Goal: Information Seeking & Learning: Learn about a topic

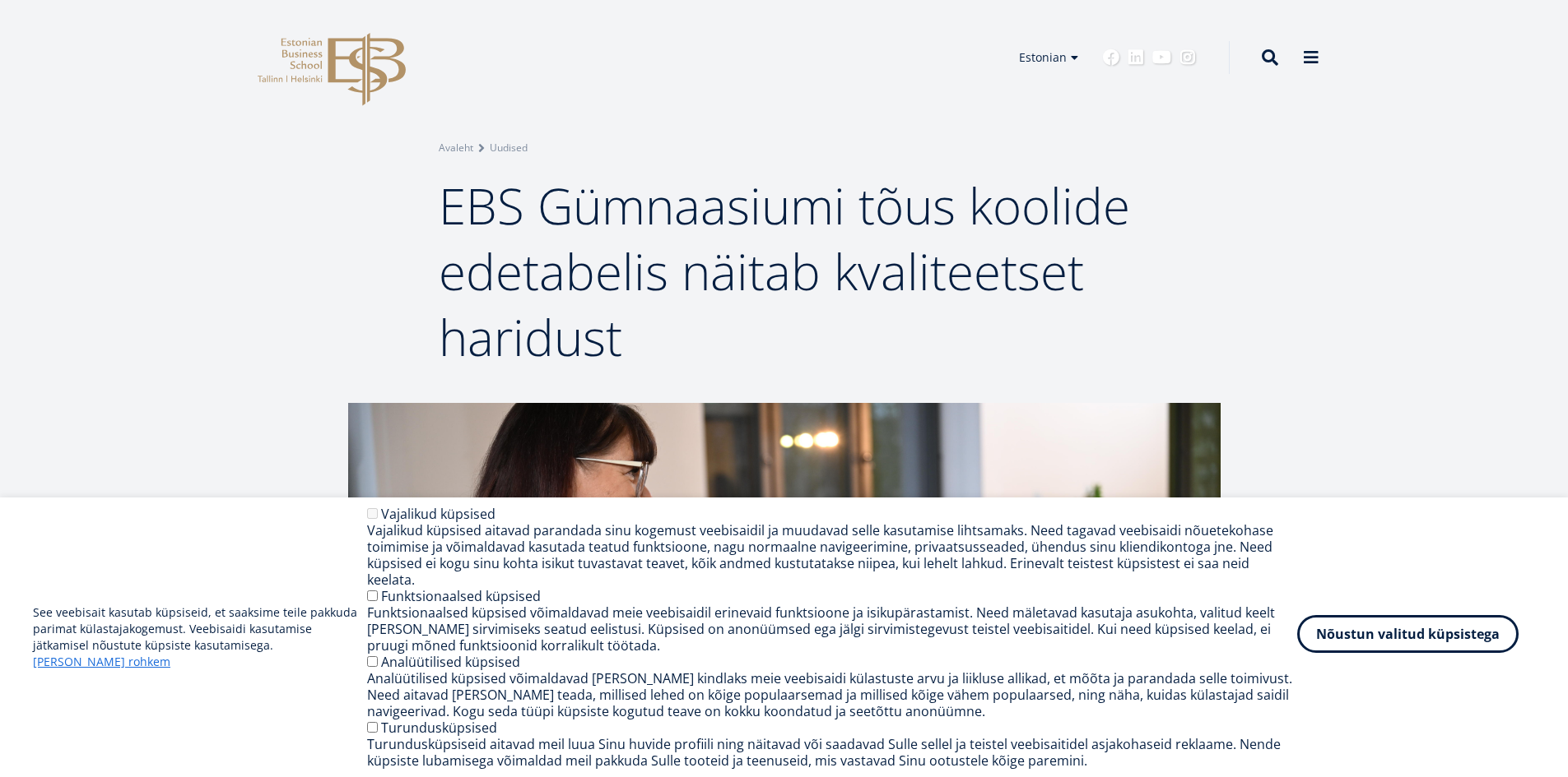
click at [1434, 643] on button "Nõustun valitud küpsistega" at bounding box center [1407, 634] width 221 height 38
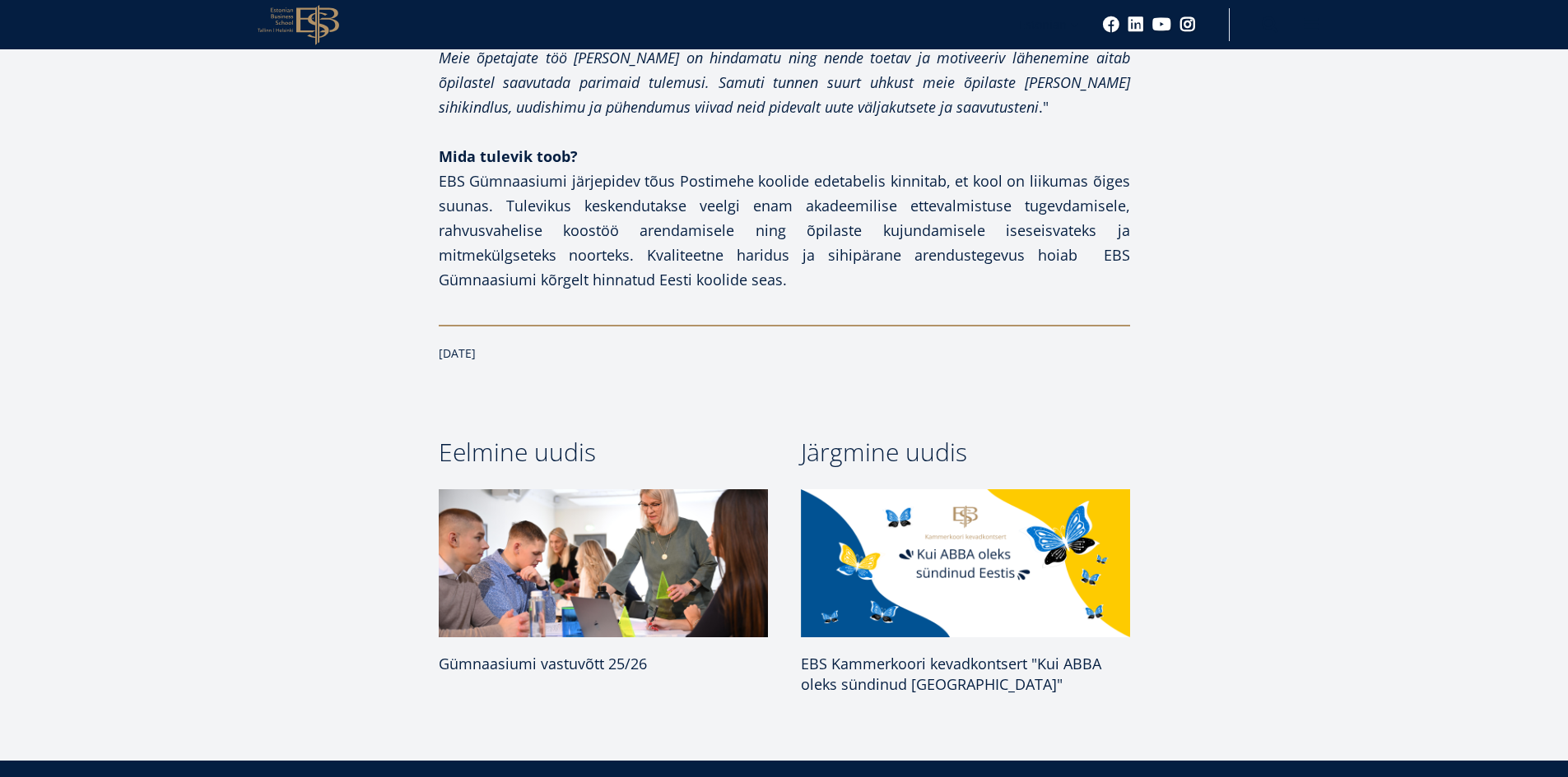
scroll to position [2086, 0]
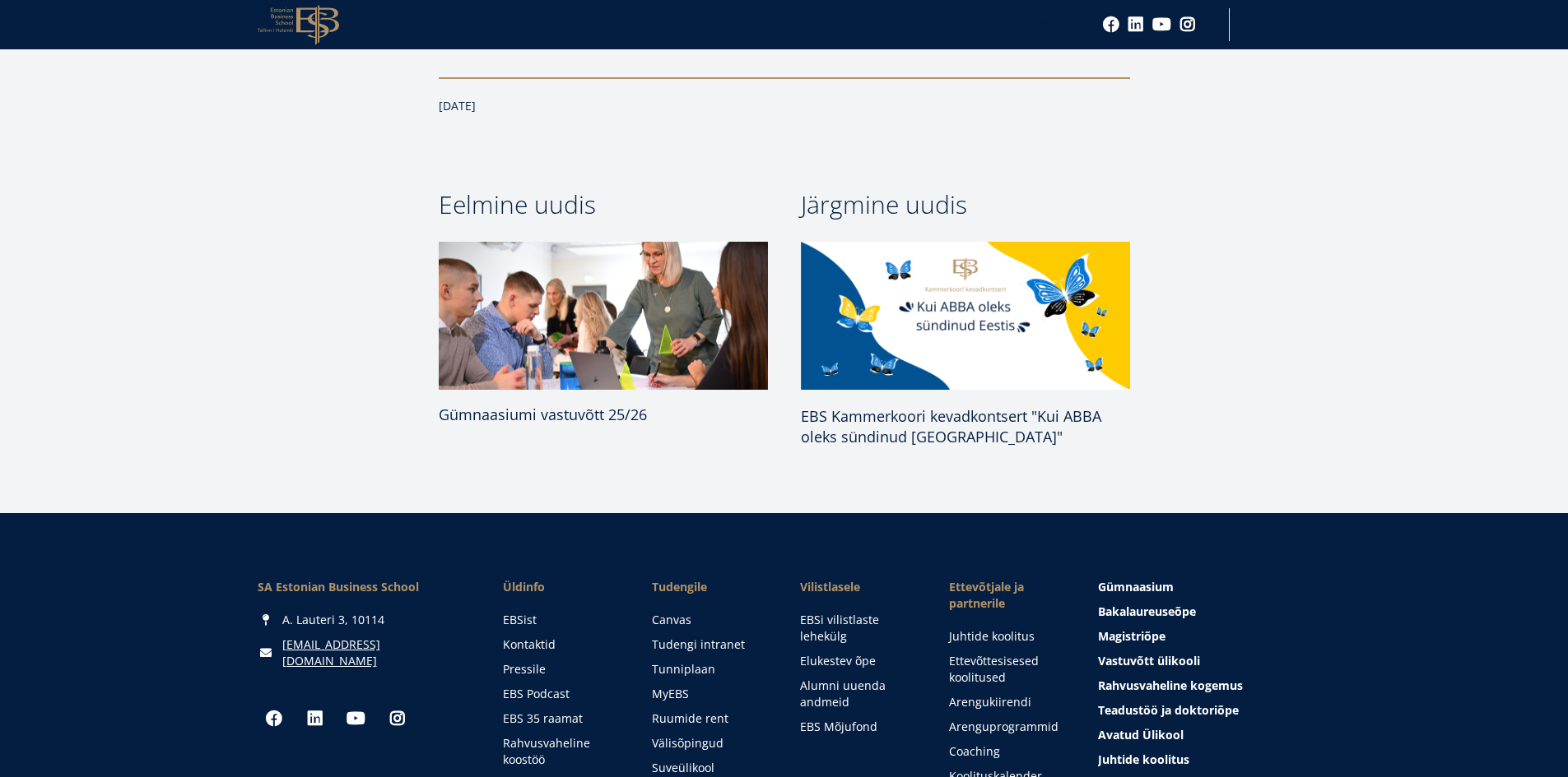
click at [587, 404] on span "Gümnaasiumi vastuvõtt 25/26" at bounding box center [542, 414] width 208 height 20
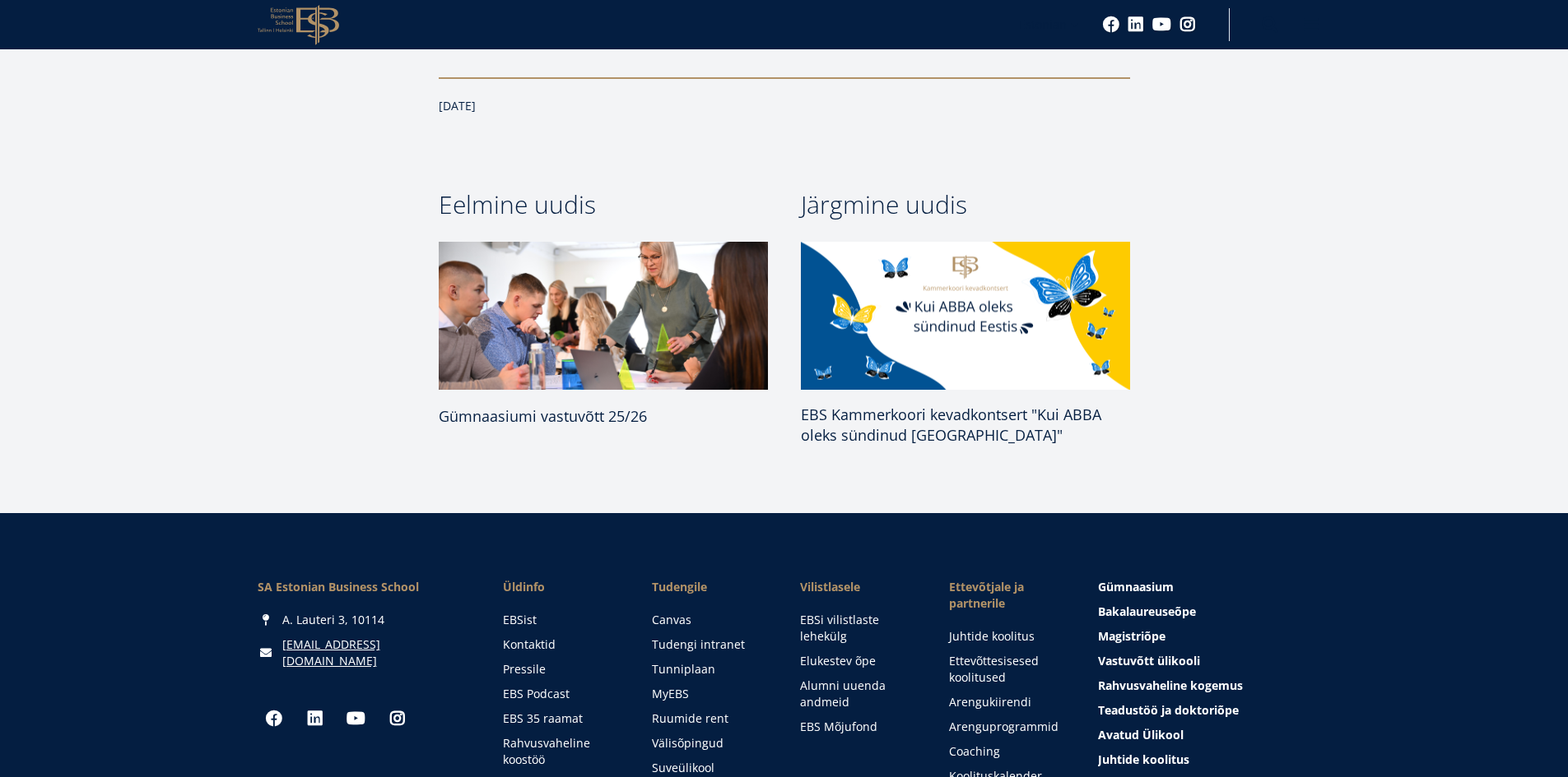
click at [883, 404] on span "EBS Kammerkoori kevadkontsert "Kui ABBA oleks sündinud [GEOGRAPHIC_DATA]"" at bounding box center [950, 424] width 300 height 40
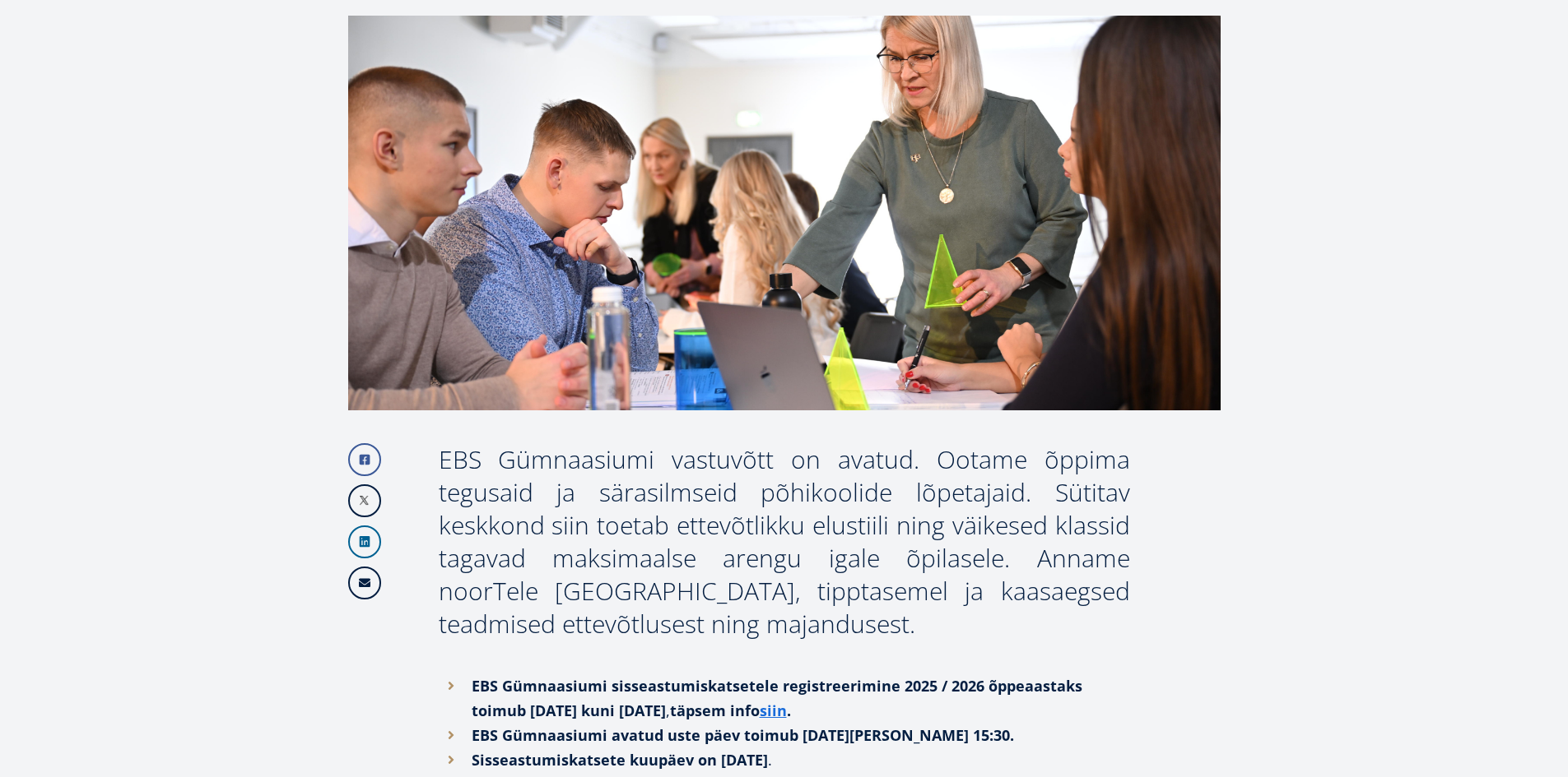
scroll to position [257, 0]
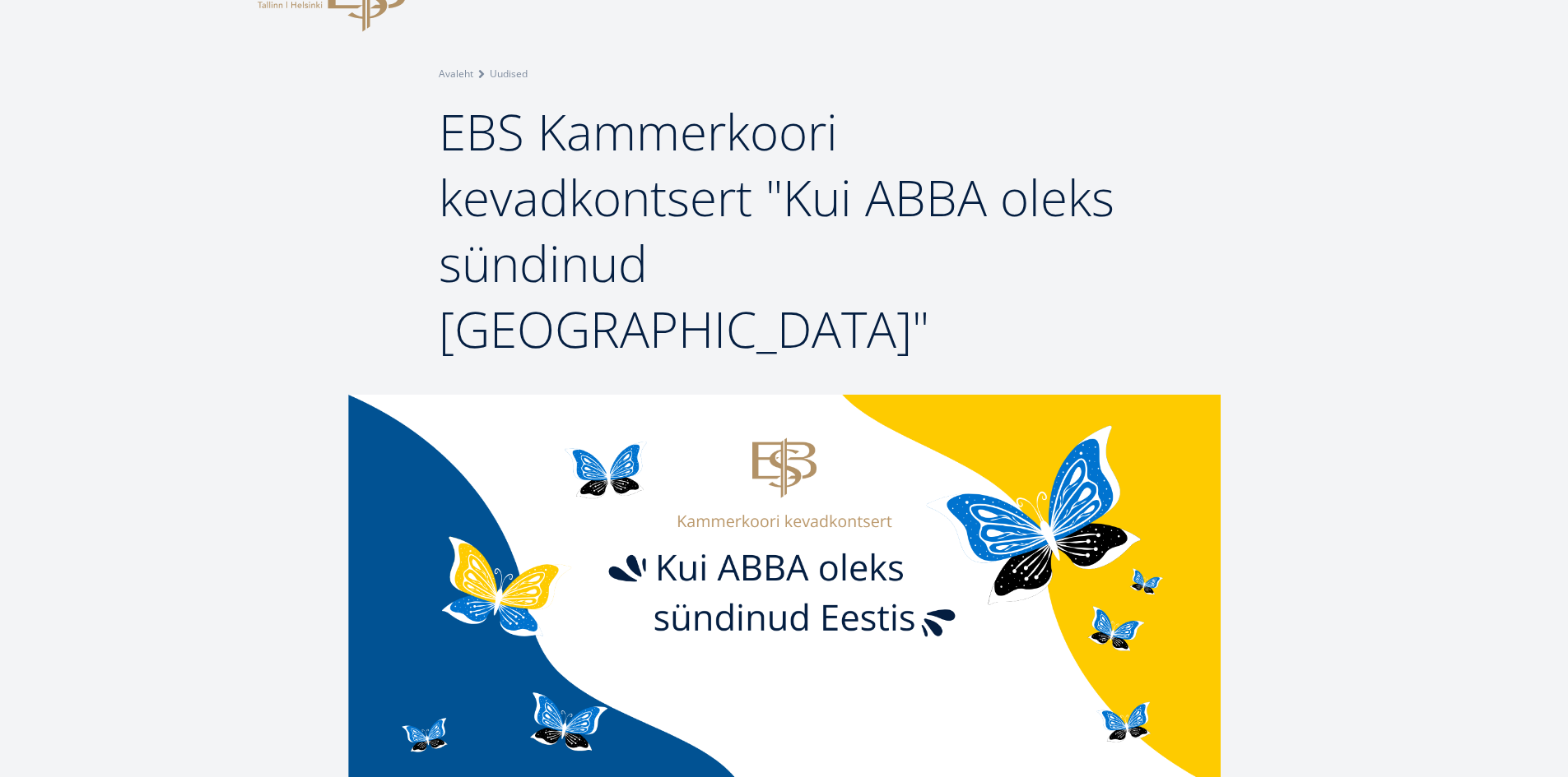
scroll to position [411, 0]
